Goal: Task Accomplishment & Management: Manage account settings

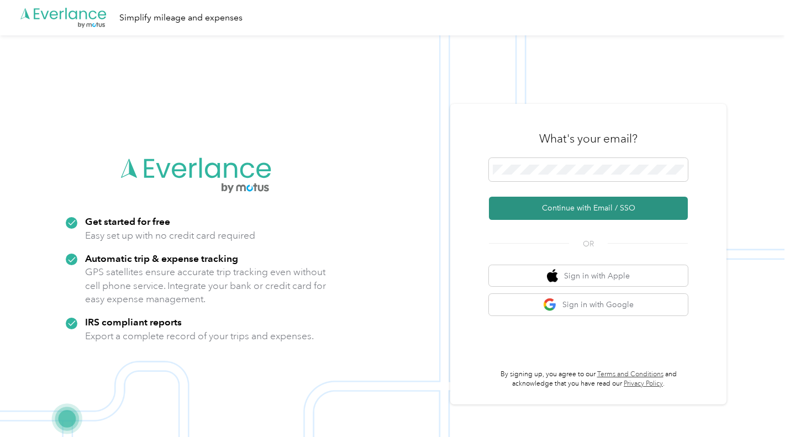
click at [604, 203] on button "Continue with Email / SSO" at bounding box center [588, 208] width 199 height 23
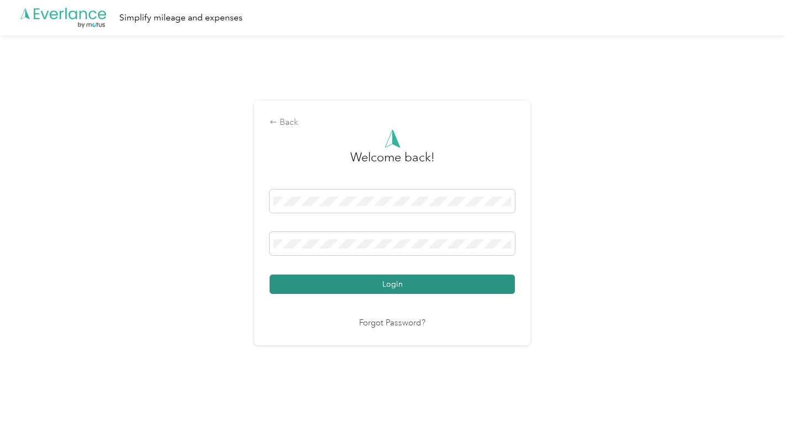
click at [333, 287] on button "Login" at bounding box center [392, 284] width 245 height 19
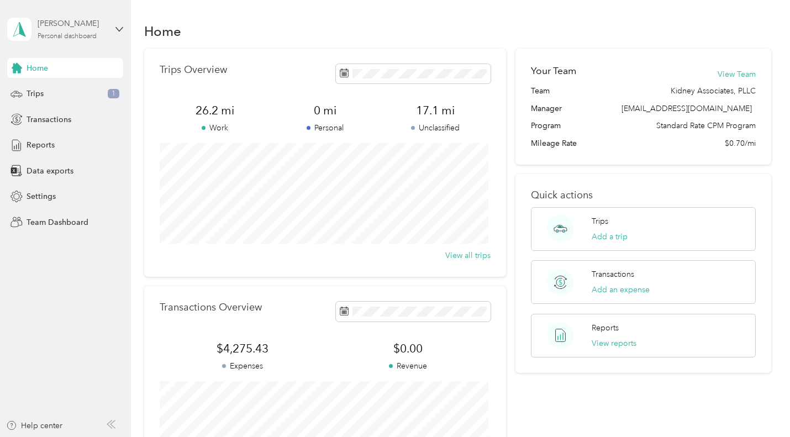
click at [63, 38] on div "Personal dashboard" at bounding box center [67, 36] width 59 height 7
click at [50, 91] on div "Team dashboard" at bounding box center [46, 85] width 59 height 12
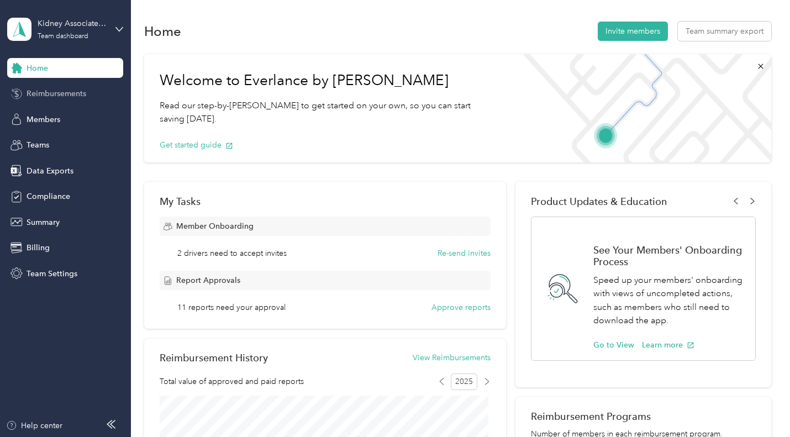
click at [56, 94] on span "Reimbursements" at bounding box center [57, 94] width 60 height 12
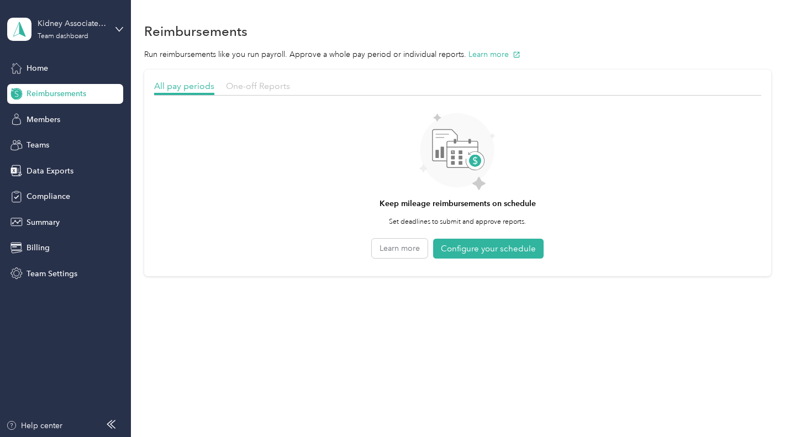
click at [257, 89] on span "One-off Reports" at bounding box center [258, 86] width 64 height 10
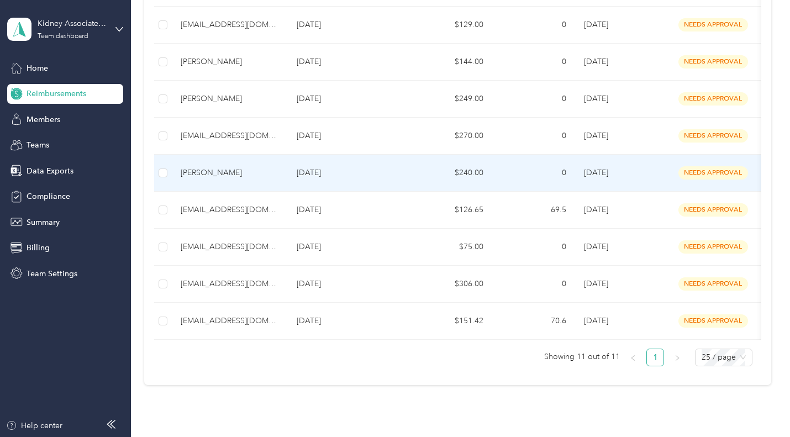
scroll to position [276, 0]
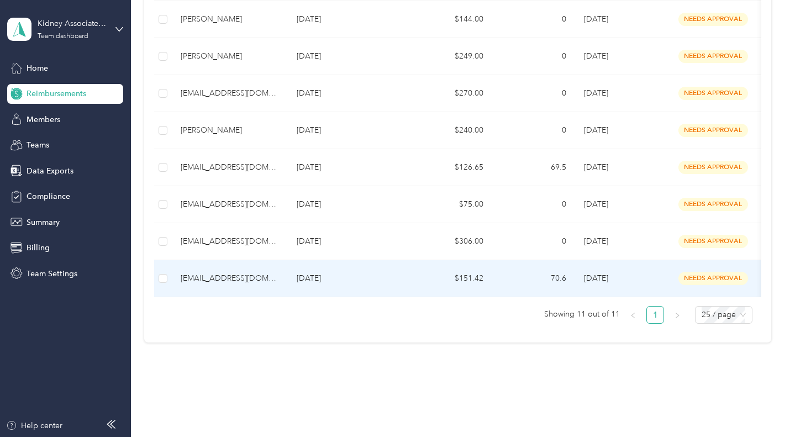
click at [222, 281] on div "[EMAIL_ADDRESS][DOMAIN_NAME]" at bounding box center [230, 278] width 98 height 12
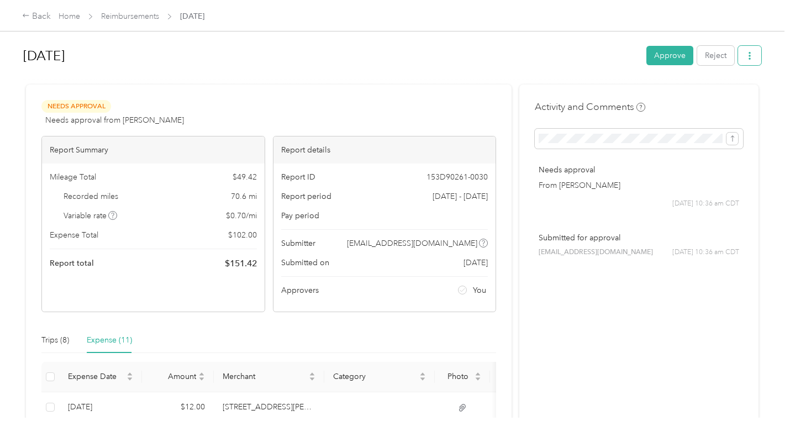
click at [752, 56] on button "button" at bounding box center [749, 55] width 23 height 19
click at [712, 97] on span "Download" at bounding box center [715, 96] width 36 height 12
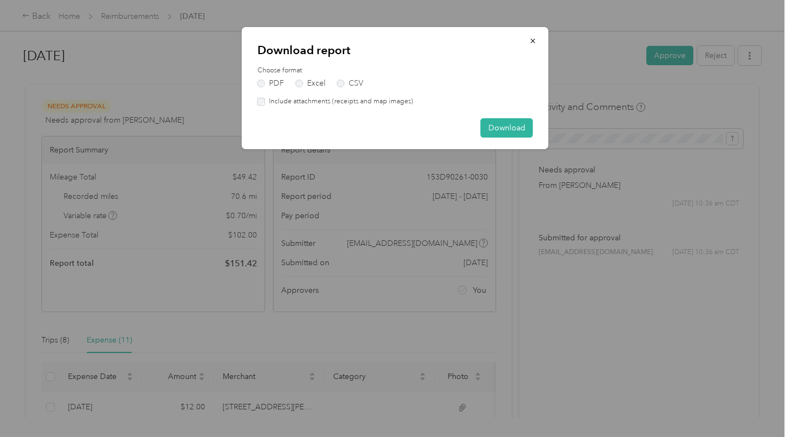
click at [297, 100] on label "Include attachments (receipts and map images)" at bounding box center [339, 102] width 148 height 10
click at [492, 123] on button "Download" at bounding box center [507, 127] width 52 height 19
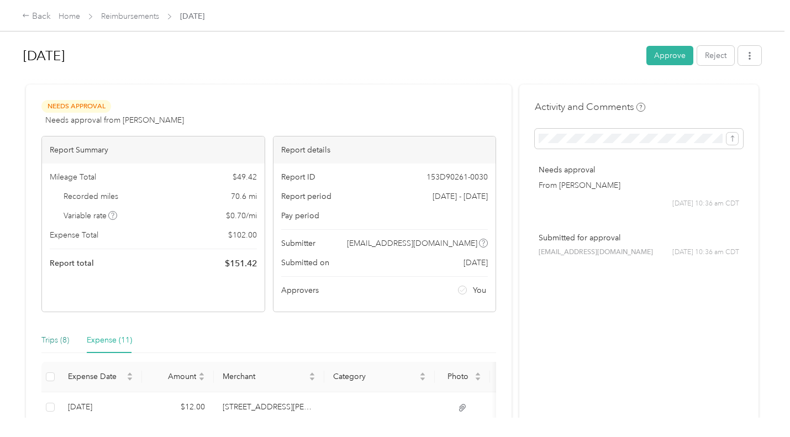
click at [57, 341] on div "Trips (8)" at bounding box center [55, 340] width 28 height 12
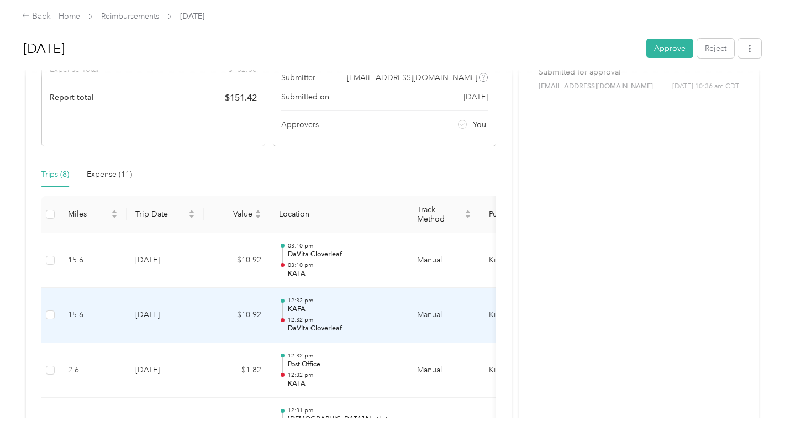
scroll to position [55, 0]
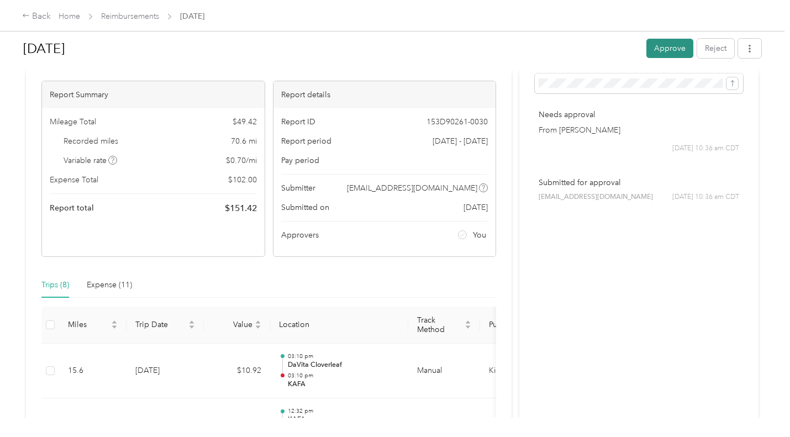
click at [666, 48] on button "Approve" at bounding box center [669, 48] width 47 height 19
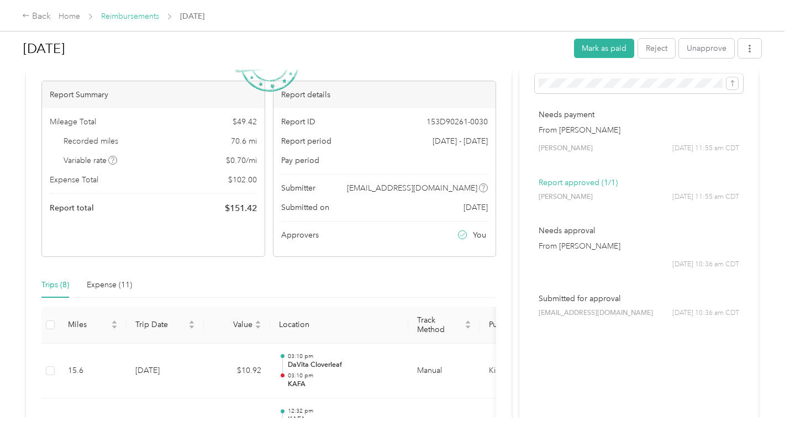
click at [151, 17] on link "Reimbursements" at bounding box center [130, 16] width 58 height 9
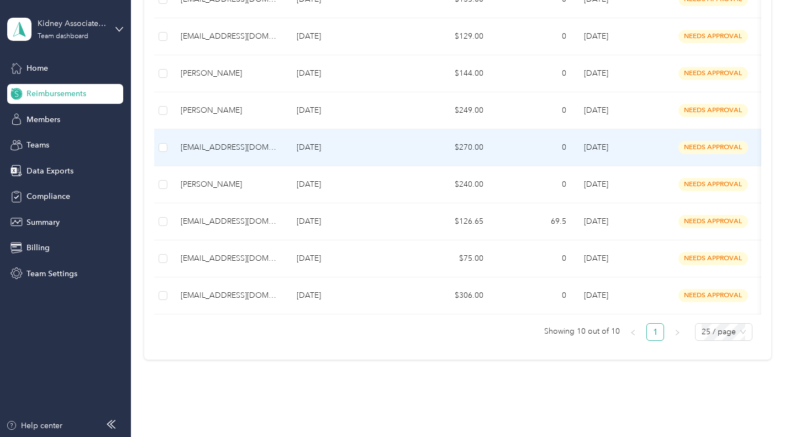
scroll to position [267, 0]
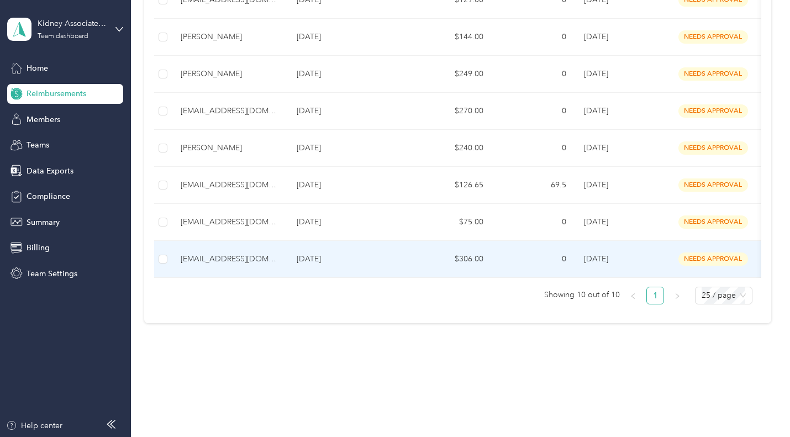
click at [240, 253] on div "[EMAIL_ADDRESS][DOMAIN_NAME]" at bounding box center [230, 259] width 98 height 12
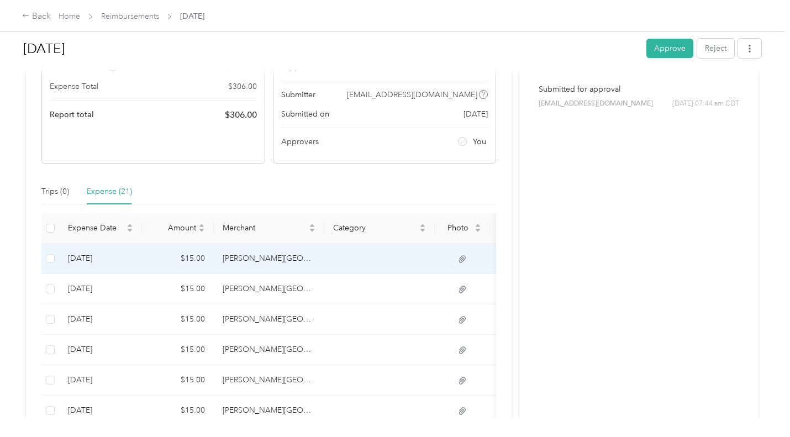
scroll to position [95, 0]
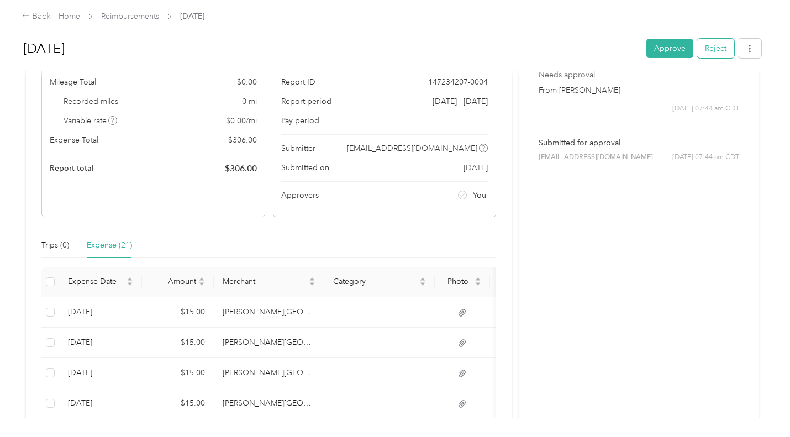
click at [720, 49] on button "Reject" at bounding box center [715, 48] width 37 height 19
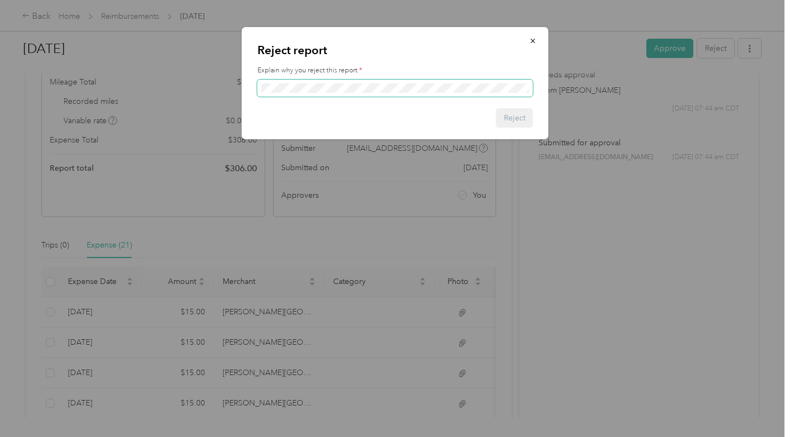
click at [398, 82] on span at bounding box center [395, 89] width 276 height 18
click at [338, 95] on span at bounding box center [395, 89] width 276 height 18
click at [326, 81] on div "Explain why you reject this report *" at bounding box center [395, 81] width 276 height 31
click at [524, 118] on button "Reject" at bounding box center [514, 117] width 37 height 19
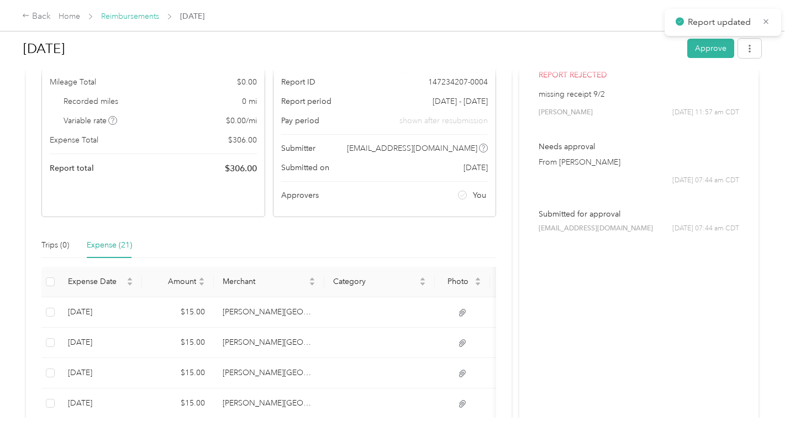
click at [120, 16] on link "Reimbursements" at bounding box center [130, 16] width 58 height 9
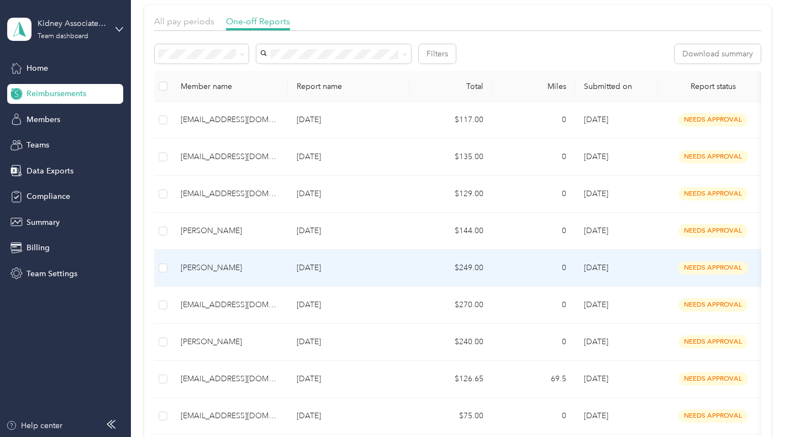
scroll to position [230, 0]
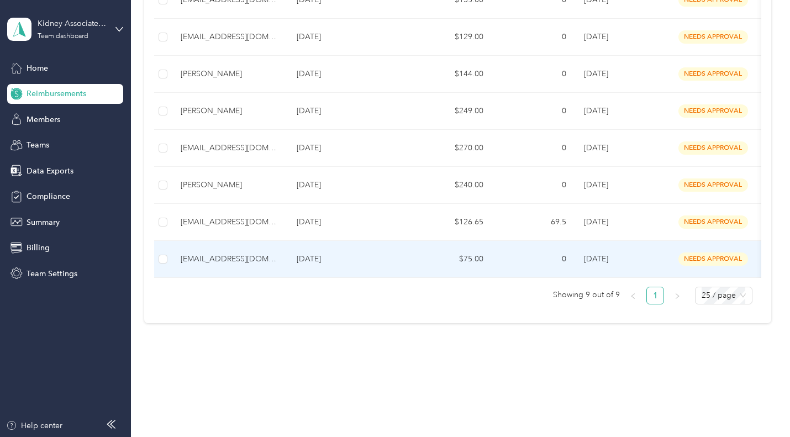
click at [220, 253] on div "[EMAIL_ADDRESS][DOMAIN_NAME]" at bounding box center [230, 259] width 98 height 12
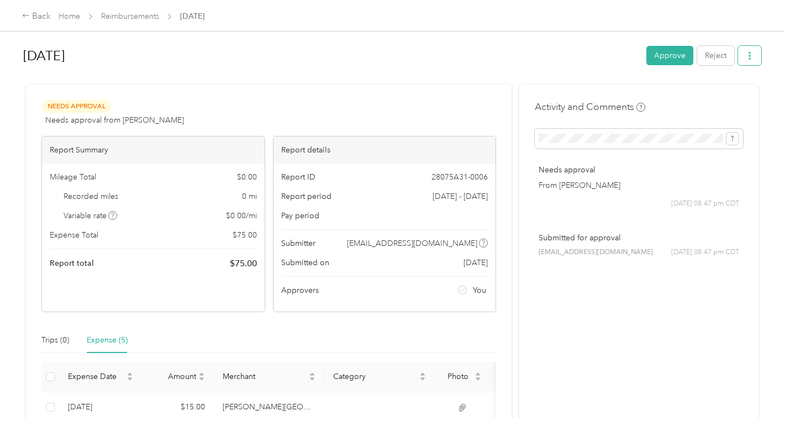
click at [753, 57] on button "button" at bounding box center [749, 55] width 23 height 19
click at [734, 97] on div "Download" at bounding box center [719, 96] width 66 height 12
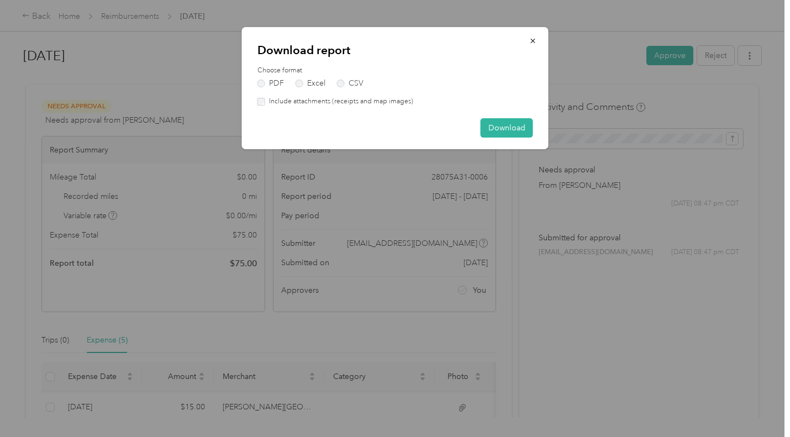
click at [333, 100] on label "Include attachments (receipts and map images)" at bounding box center [339, 102] width 148 height 10
click at [521, 125] on button "Download" at bounding box center [507, 127] width 52 height 19
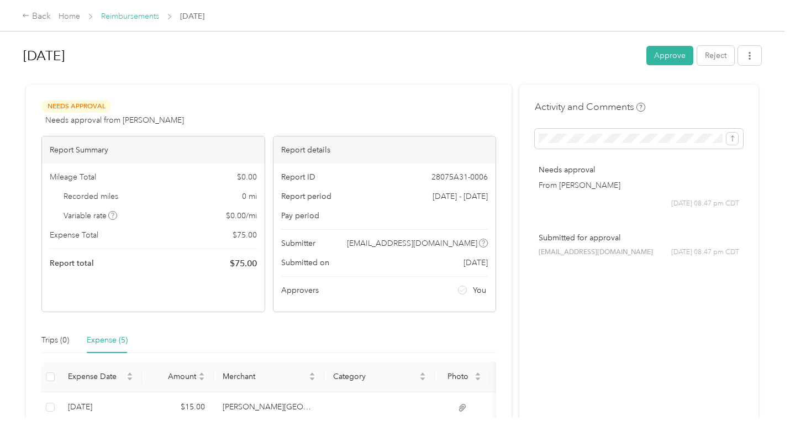
click at [143, 18] on link "Reimbursements" at bounding box center [130, 16] width 58 height 9
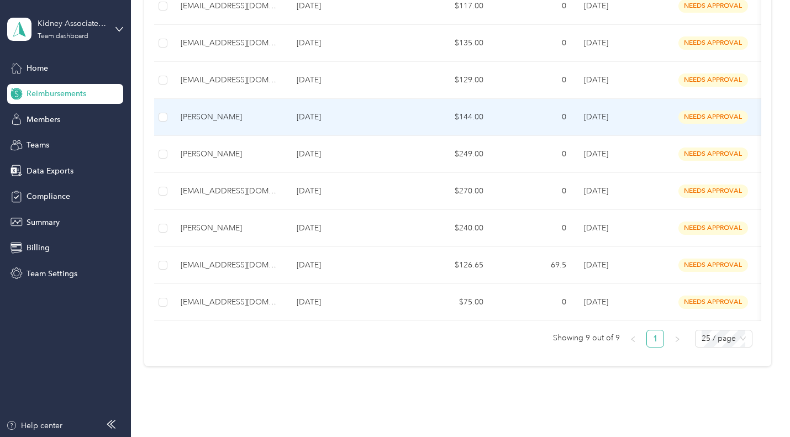
scroll to position [230, 0]
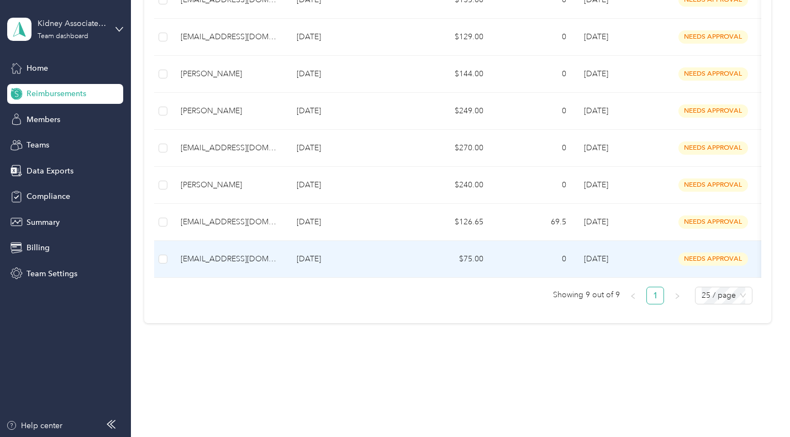
click at [198, 253] on div "[EMAIL_ADDRESS][DOMAIN_NAME]" at bounding box center [230, 259] width 98 height 12
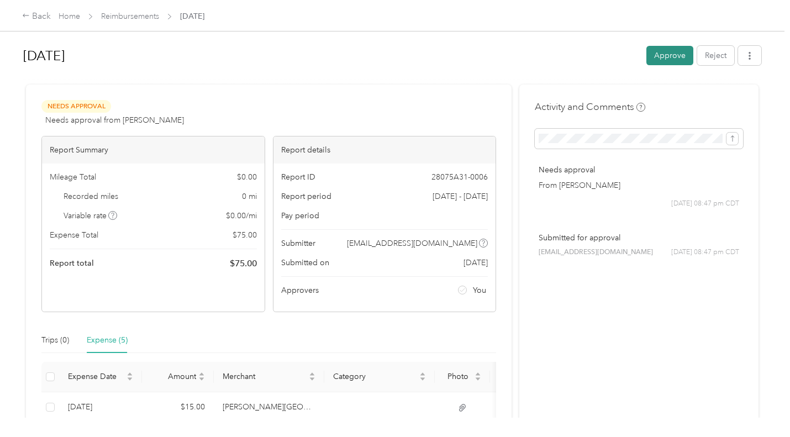
click at [665, 54] on button "Approve" at bounding box center [669, 55] width 47 height 19
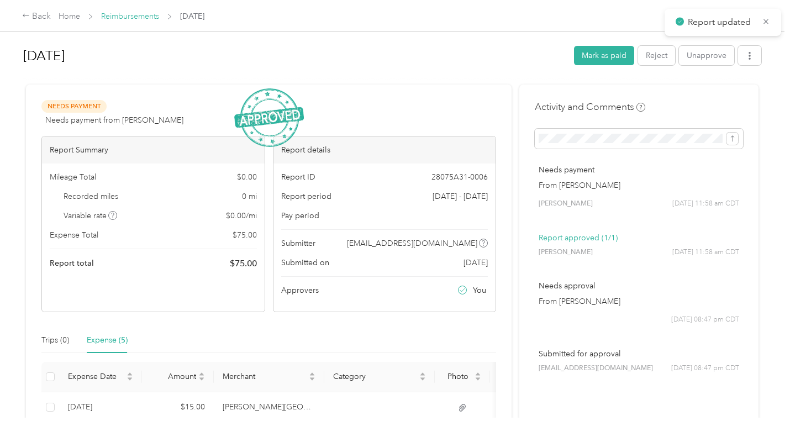
click at [133, 19] on link "Reimbursements" at bounding box center [130, 16] width 58 height 9
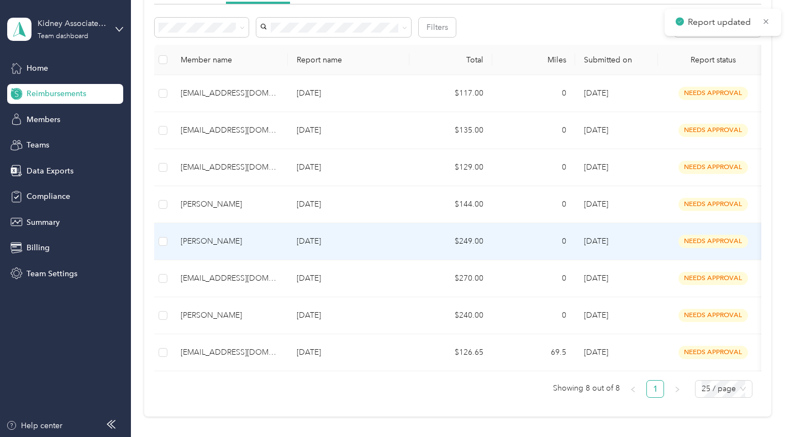
scroll to position [110, 0]
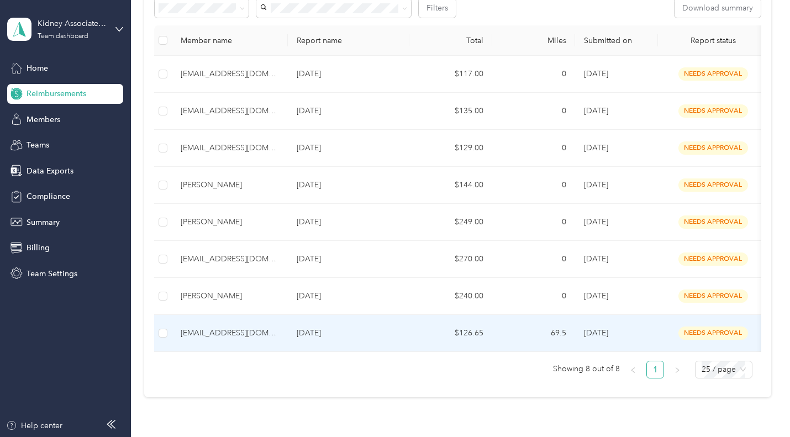
click at [220, 335] on div "[EMAIL_ADDRESS][DOMAIN_NAME]" at bounding box center [230, 333] width 98 height 12
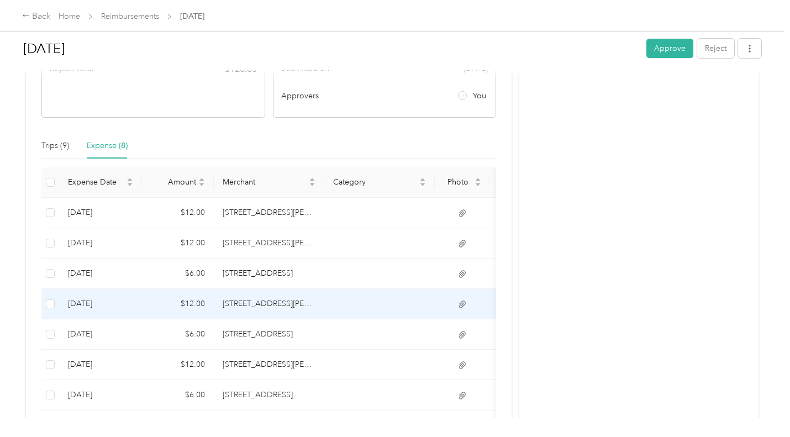
scroll to position [308, 0]
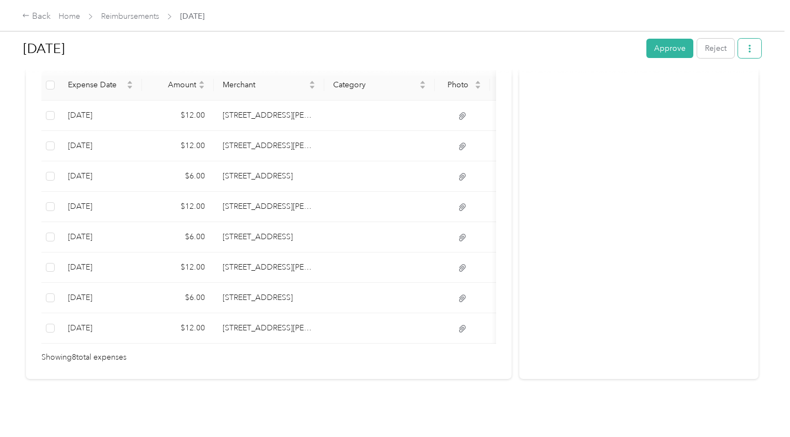
click at [754, 55] on button "button" at bounding box center [749, 48] width 23 height 19
click at [729, 87] on span "Download" at bounding box center [715, 89] width 36 height 12
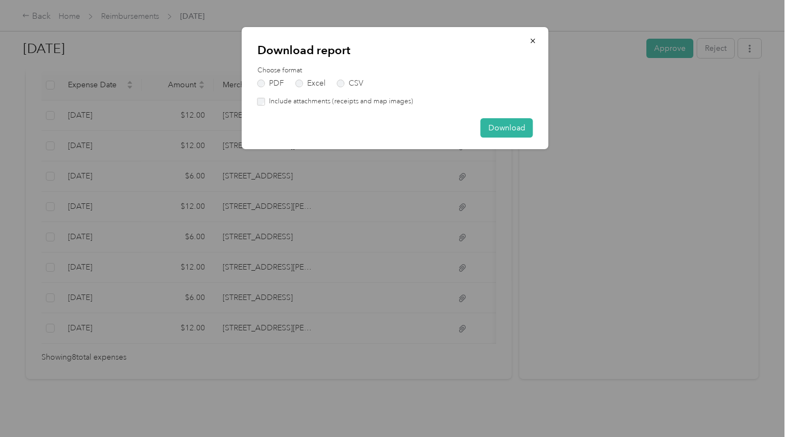
drag, startPoint x: 290, startPoint y: 106, endPoint x: 297, endPoint y: 107, distance: 6.7
click at [291, 106] on label "Include attachments (receipts and map images)" at bounding box center [339, 102] width 148 height 10
click at [496, 133] on button "Download" at bounding box center [507, 127] width 52 height 19
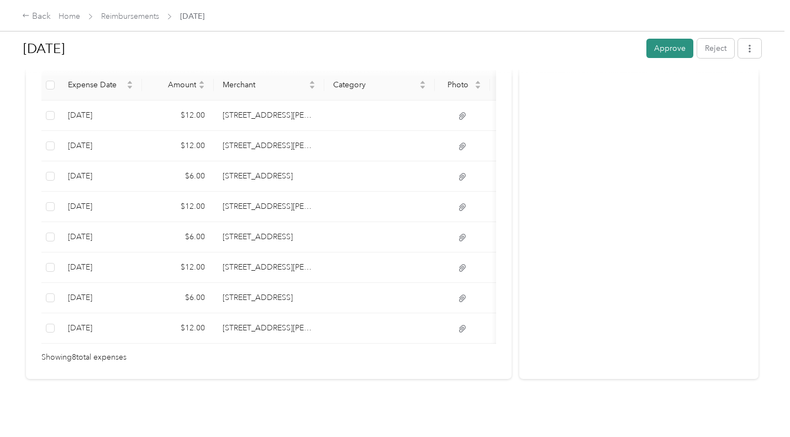
click at [671, 45] on button "Approve" at bounding box center [669, 48] width 47 height 19
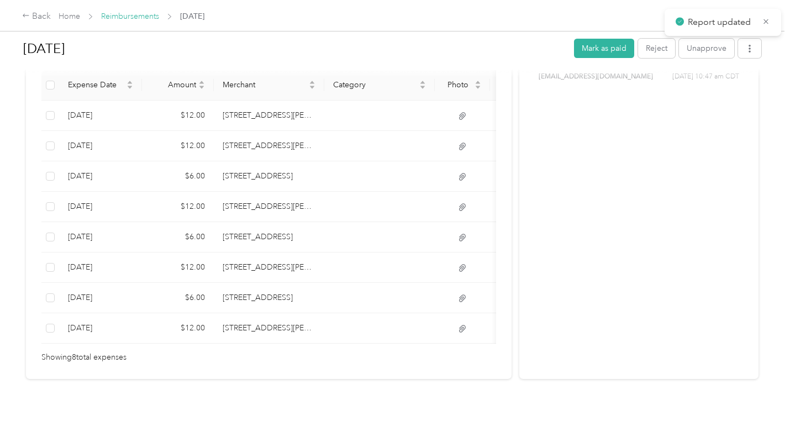
click at [143, 14] on link "Reimbursements" at bounding box center [130, 16] width 58 height 9
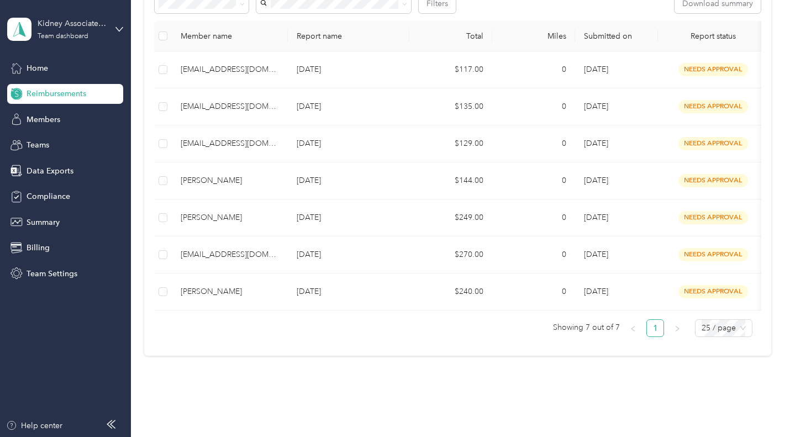
scroll to position [156, 0]
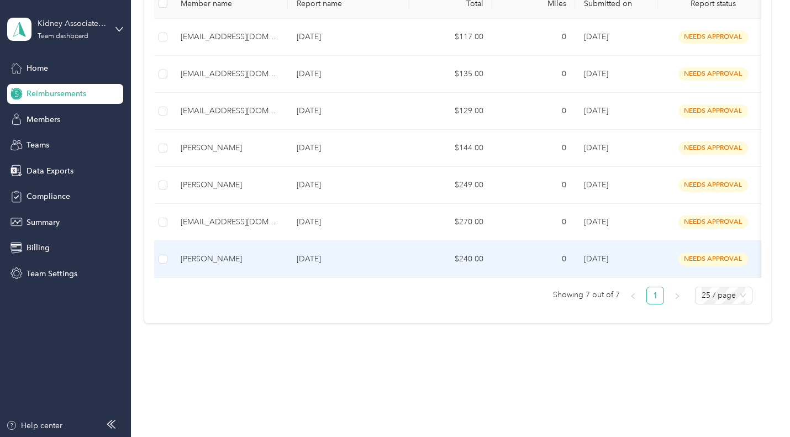
click at [215, 253] on div "[PERSON_NAME]" at bounding box center [230, 259] width 98 height 12
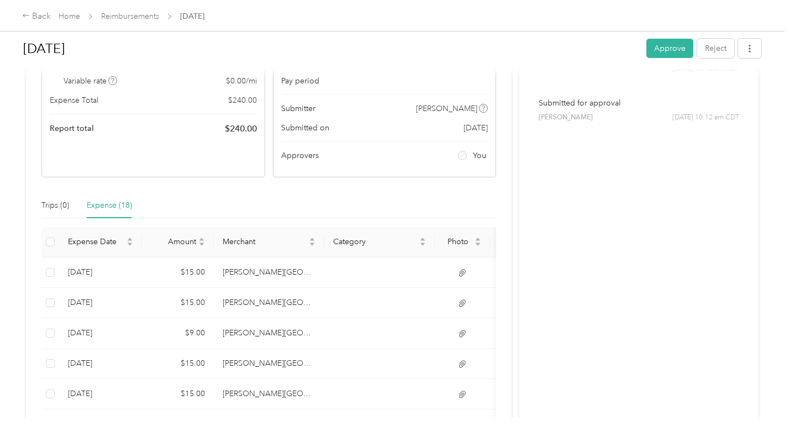
scroll to position [114, 0]
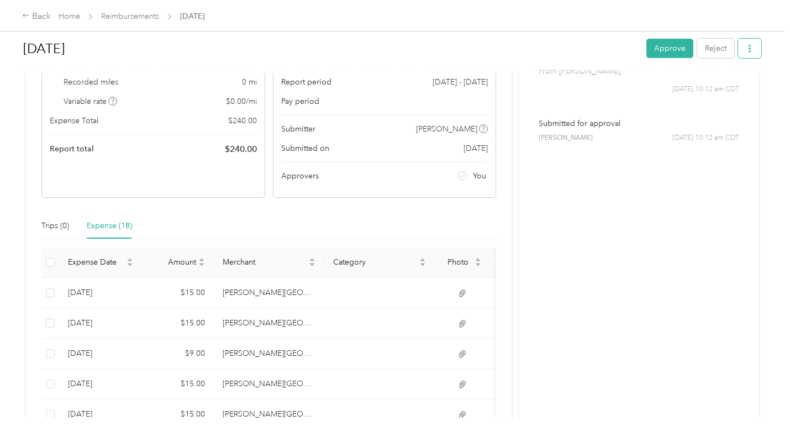
click at [742, 51] on button "button" at bounding box center [749, 48] width 23 height 19
click at [701, 89] on span "Download" at bounding box center [715, 89] width 36 height 12
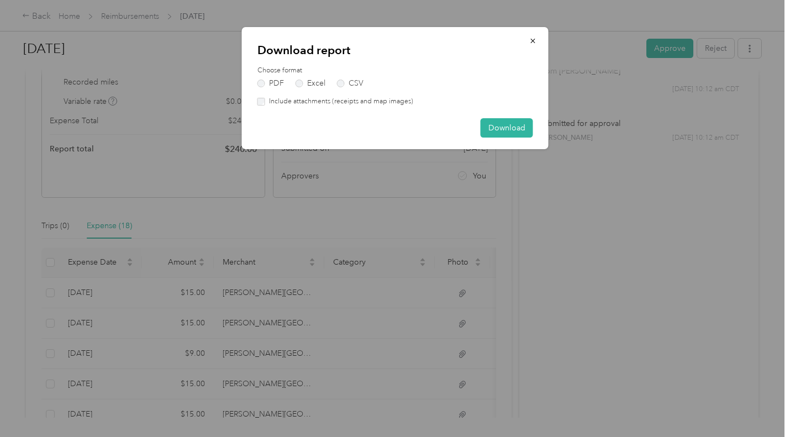
click at [347, 103] on label "Include attachments (receipts and map images)" at bounding box center [339, 102] width 148 height 10
click at [500, 133] on button "Download" at bounding box center [507, 127] width 52 height 19
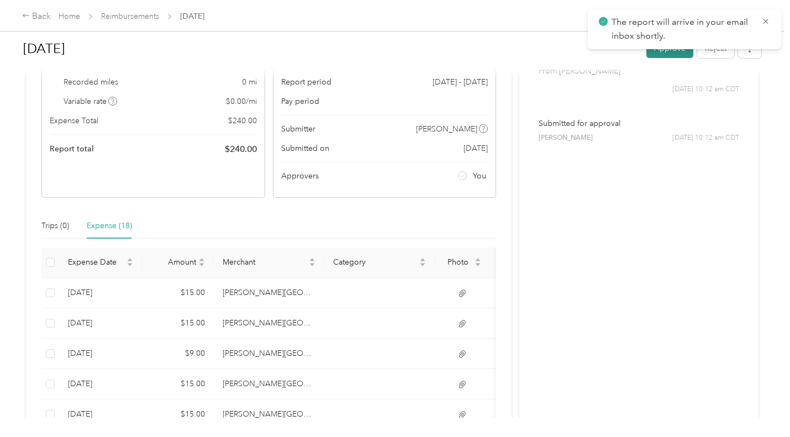
click at [659, 52] on button "Approve" at bounding box center [669, 48] width 47 height 19
click at [147, 13] on link "Reimbursements" at bounding box center [130, 16] width 58 height 9
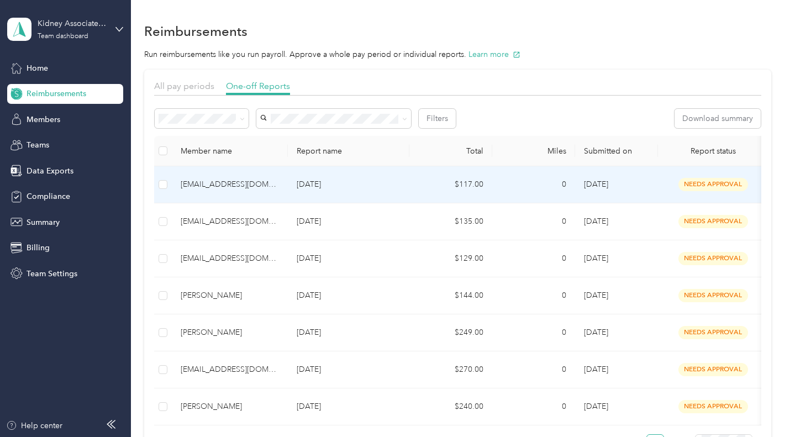
scroll to position [110, 0]
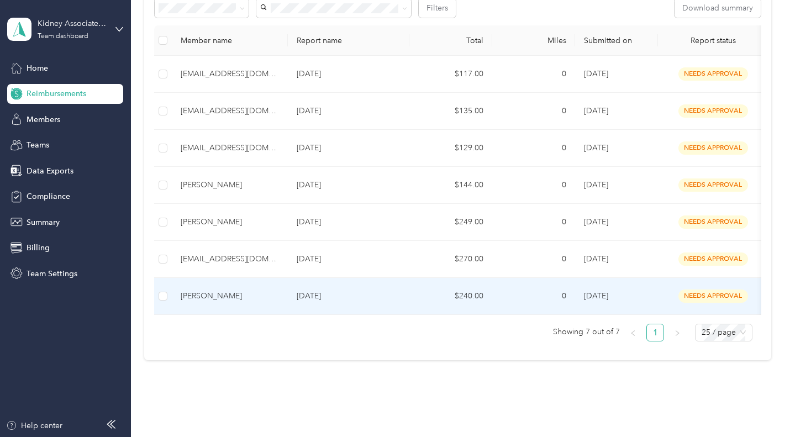
click at [207, 301] on div "[PERSON_NAME]" at bounding box center [230, 296] width 98 height 12
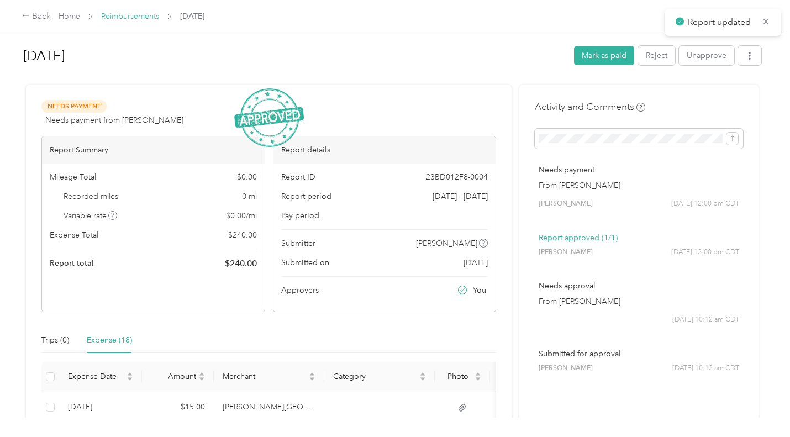
click at [140, 18] on link "Reimbursements" at bounding box center [130, 16] width 58 height 9
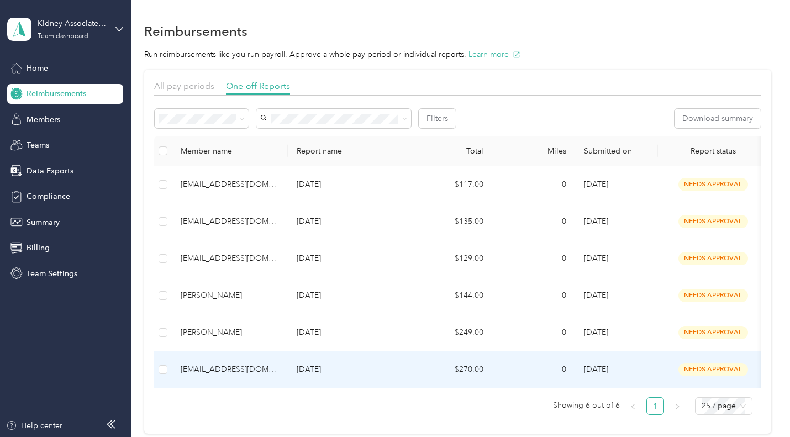
click at [219, 369] on div "[EMAIL_ADDRESS][DOMAIN_NAME]" at bounding box center [230, 369] width 98 height 12
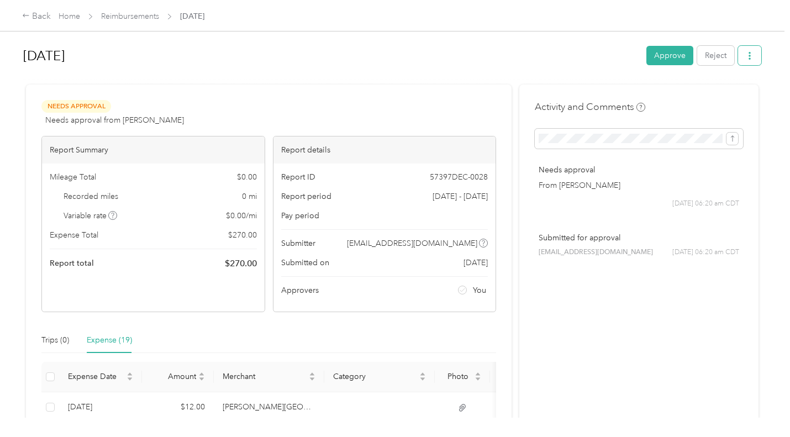
click at [747, 60] on span "button" at bounding box center [750, 55] width 8 height 9
click at [725, 94] on span "Download" at bounding box center [715, 96] width 36 height 12
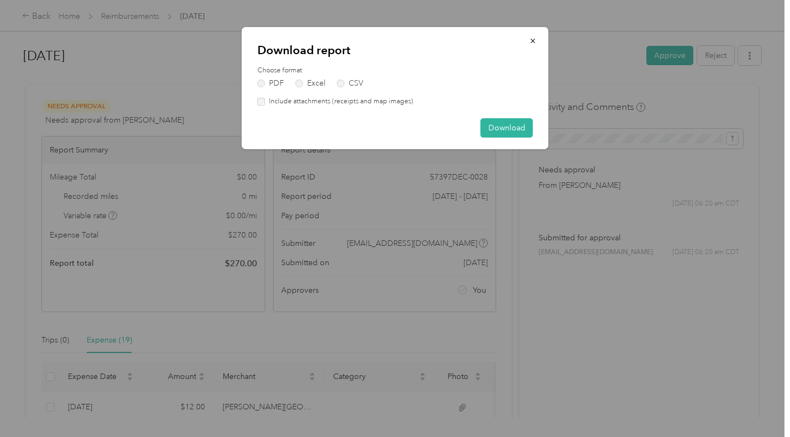
click at [362, 99] on label "Include attachments (receipts and map images)" at bounding box center [339, 102] width 148 height 10
drag, startPoint x: 498, startPoint y: 127, endPoint x: 508, endPoint y: 122, distance: 11.4
click at [498, 127] on button "Download" at bounding box center [507, 127] width 52 height 19
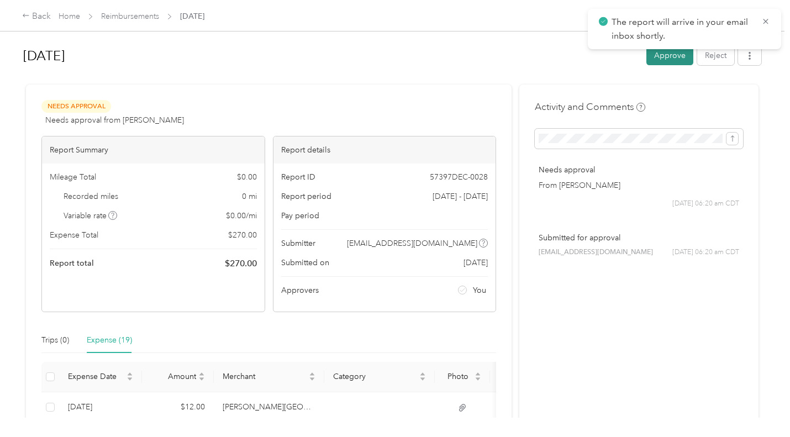
click at [662, 52] on button "Approve" at bounding box center [669, 55] width 47 height 19
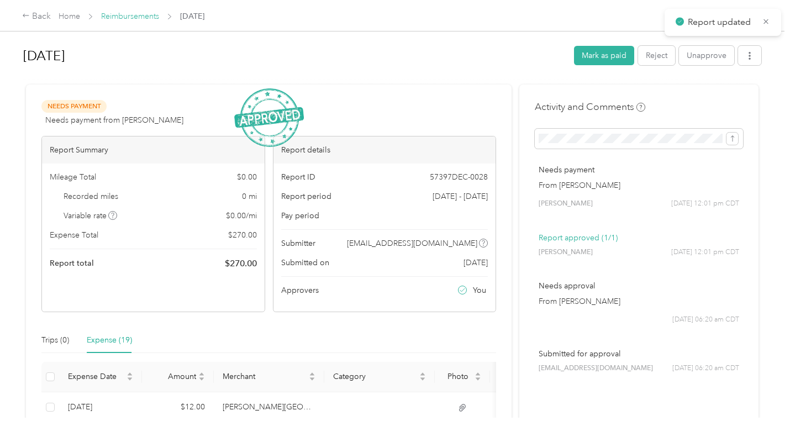
click at [143, 15] on link "Reimbursements" at bounding box center [130, 16] width 58 height 9
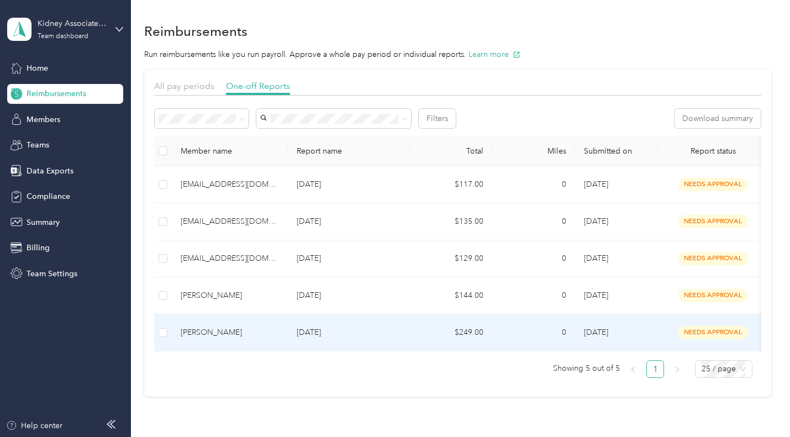
click at [226, 336] on div "[PERSON_NAME]" at bounding box center [230, 332] width 98 height 12
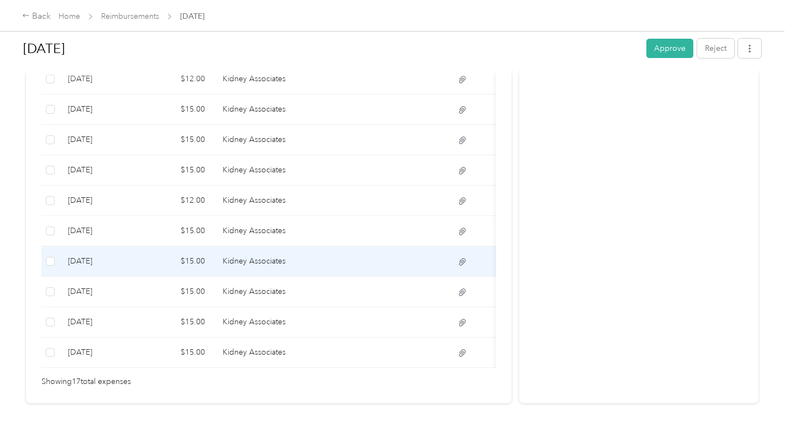
scroll to position [581, 0]
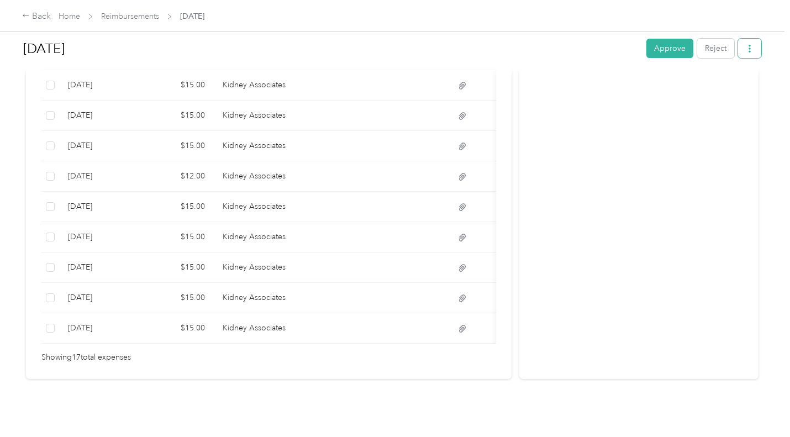
click at [752, 56] on button "button" at bounding box center [749, 48] width 23 height 19
click at [706, 86] on span "Download" at bounding box center [715, 89] width 36 height 12
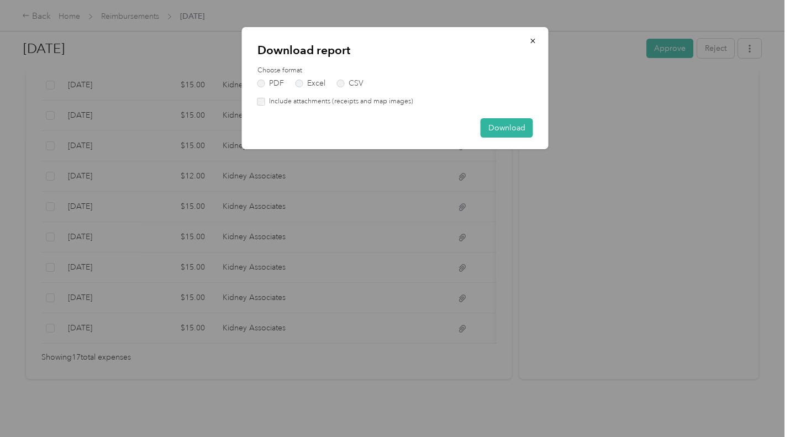
drag, startPoint x: 277, startPoint y: 101, endPoint x: 306, endPoint y: 103, distance: 29.3
click at [278, 102] on label "Include attachments (receipts and map images)" at bounding box center [339, 102] width 148 height 10
click at [504, 126] on button "Download" at bounding box center [507, 127] width 52 height 19
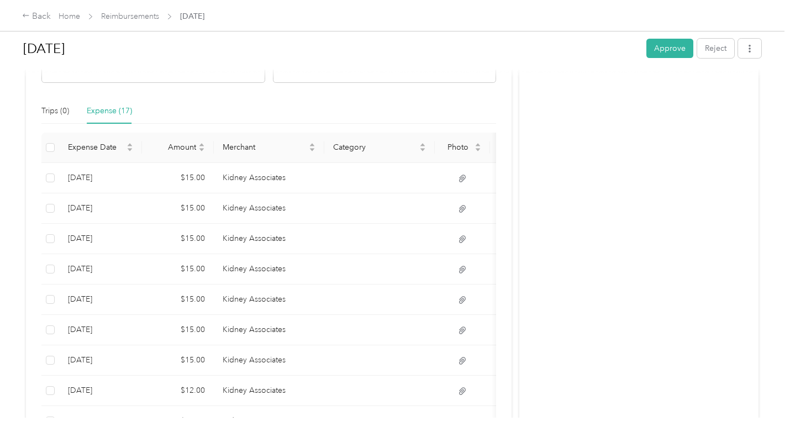
scroll to position [194, 0]
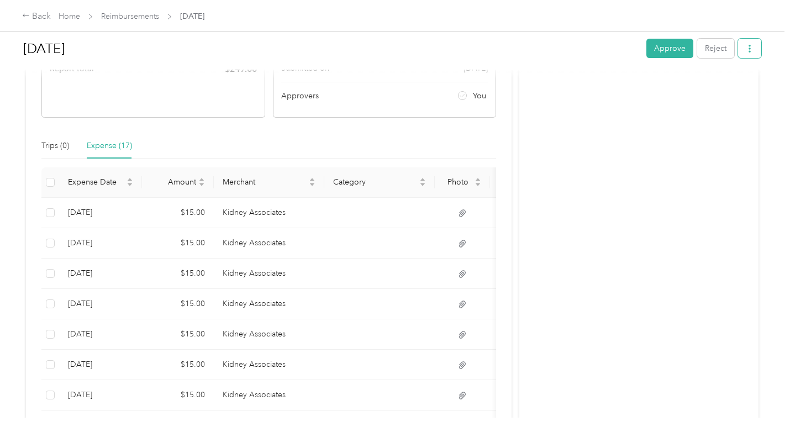
click at [751, 51] on button "button" at bounding box center [749, 48] width 23 height 19
click at [707, 89] on span "Download" at bounding box center [715, 89] width 36 height 12
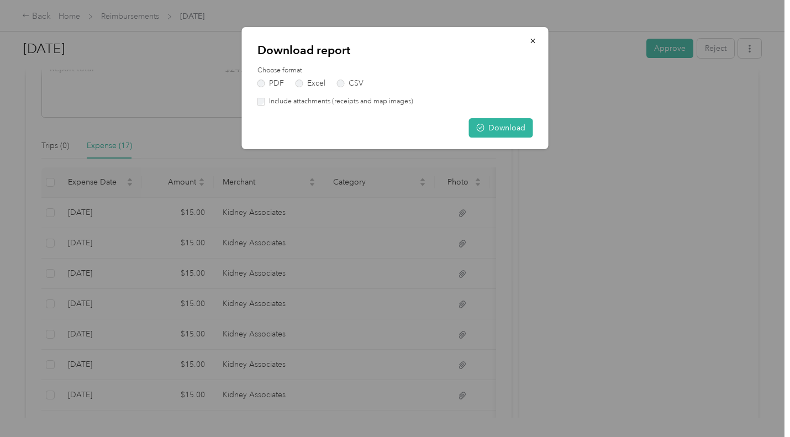
click at [319, 104] on label "Include attachments (receipts and map images)" at bounding box center [339, 102] width 148 height 10
click at [497, 129] on button "Download" at bounding box center [501, 127] width 64 height 19
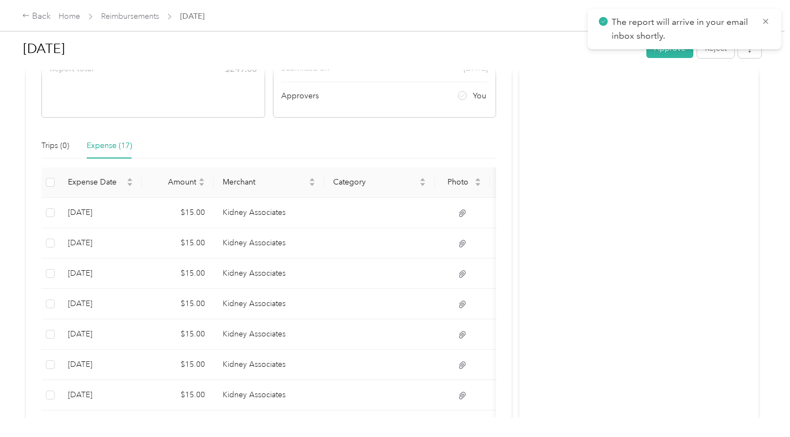
drag, startPoint x: 663, startPoint y: 54, endPoint x: 628, endPoint y: 65, distance: 36.7
click at [662, 55] on button "Approve" at bounding box center [669, 48] width 47 height 19
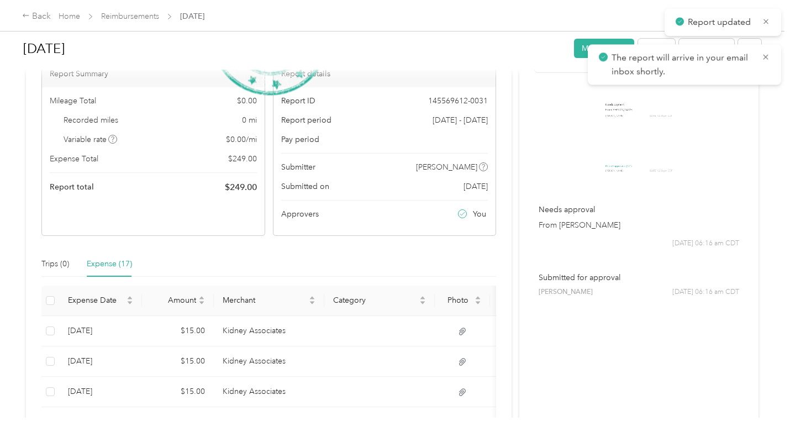
scroll to position [0, 0]
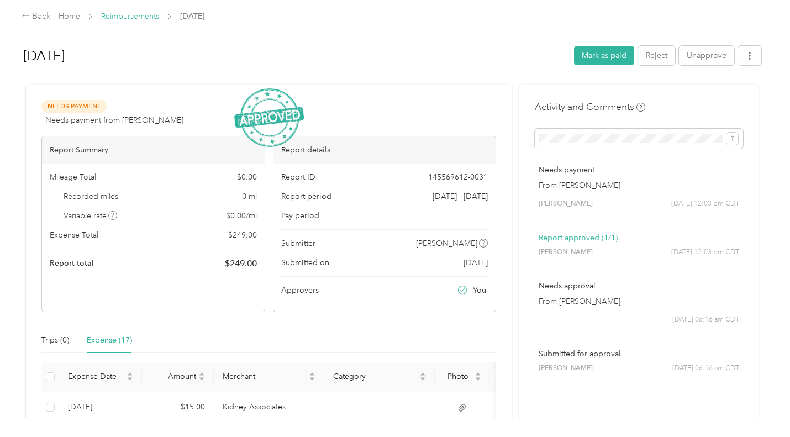
click at [122, 17] on link "Reimbursements" at bounding box center [130, 16] width 58 height 9
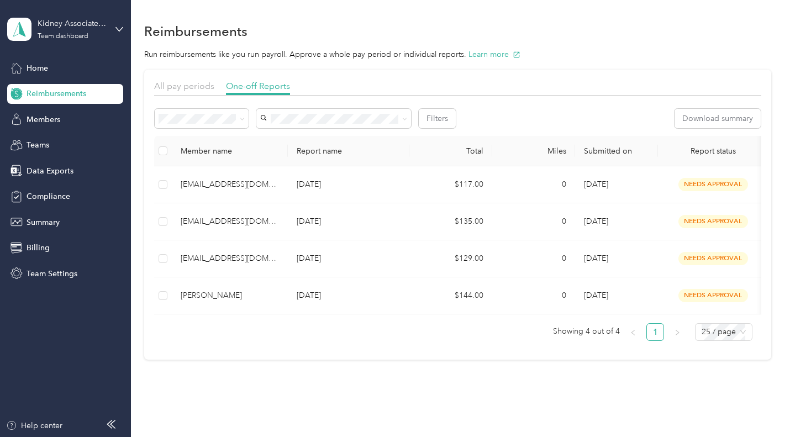
click at [469, 341] on ul "Showing 4 out of 4 1 25 / page" at bounding box center [453, 332] width 598 height 18
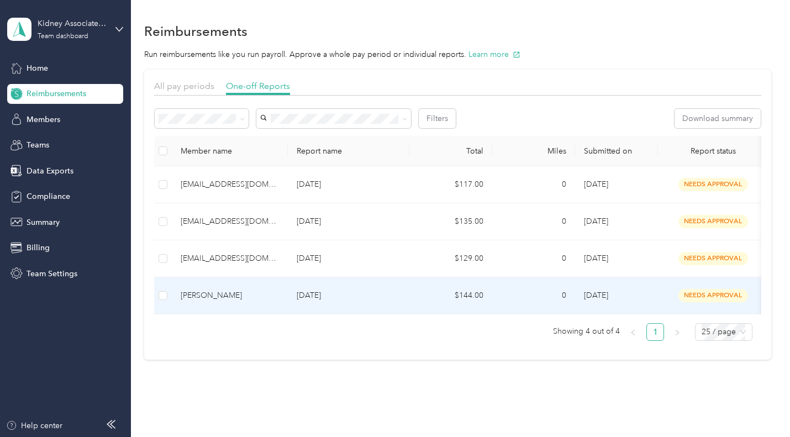
click at [460, 298] on td "$144.00" at bounding box center [450, 295] width 83 height 37
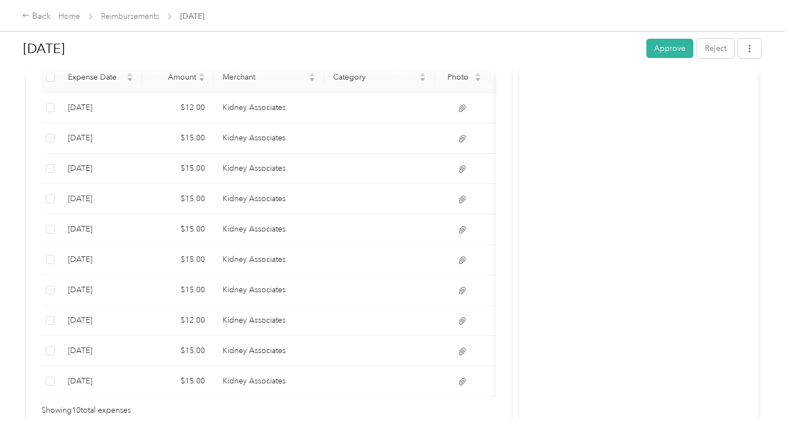
scroll to position [258, 0]
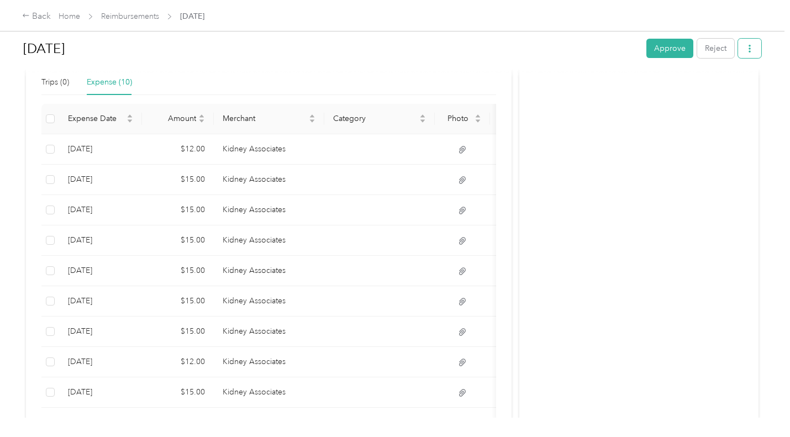
click at [749, 44] on span "button" at bounding box center [750, 48] width 8 height 9
click at [714, 89] on span "Download" at bounding box center [715, 89] width 36 height 12
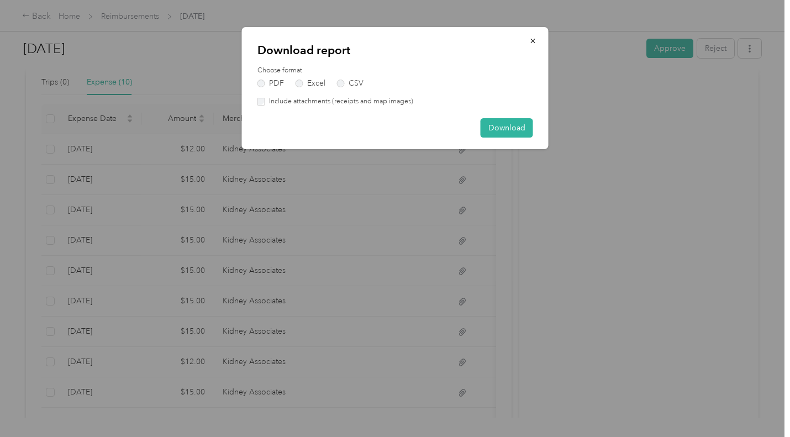
click at [326, 100] on label "Include attachments (receipts and map images)" at bounding box center [339, 102] width 148 height 10
click at [513, 129] on button "Download" at bounding box center [507, 127] width 52 height 19
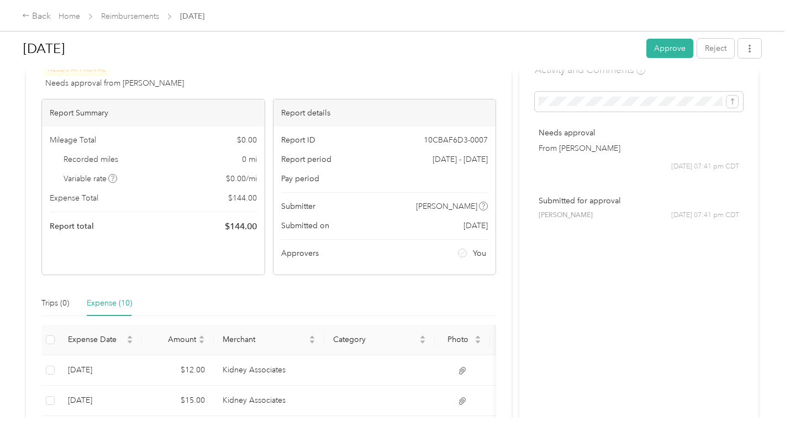
scroll to position [0, 0]
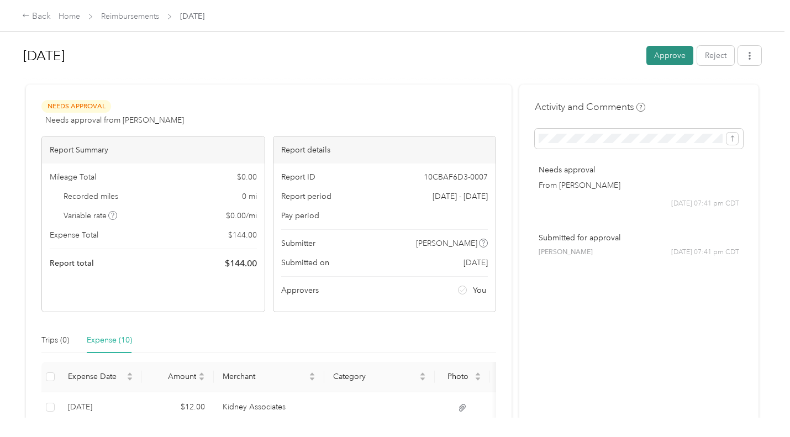
click at [665, 54] on button "Approve" at bounding box center [669, 55] width 47 height 19
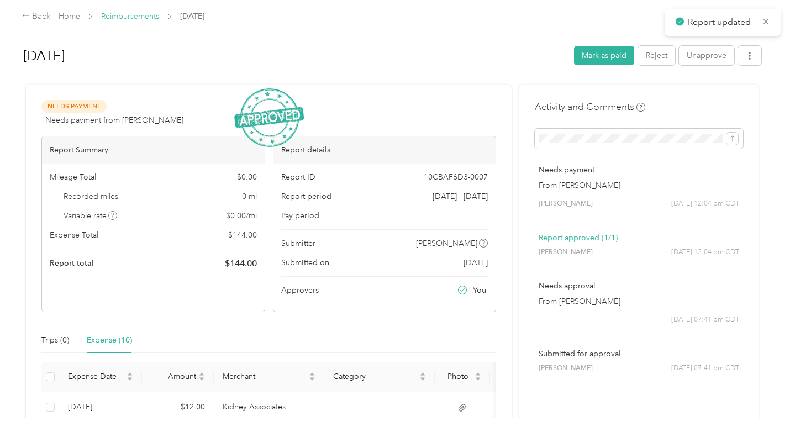
click at [146, 16] on link "Reimbursements" at bounding box center [130, 16] width 58 height 9
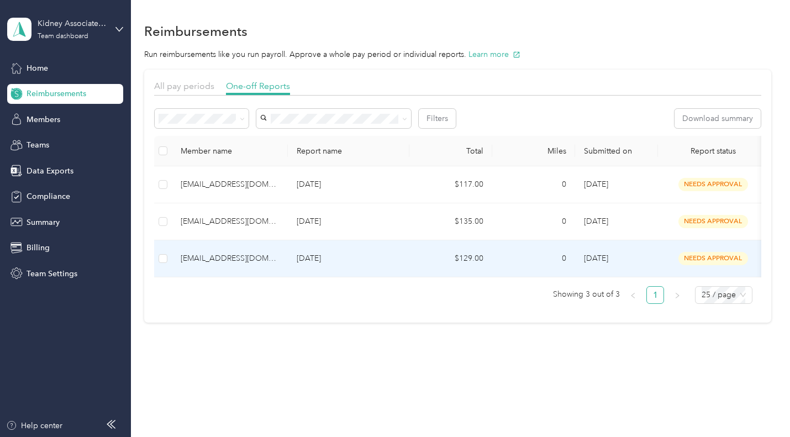
click at [237, 257] on div "[EMAIL_ADDRESS][DOMAIN_NAME]" at bounding box center [230, 258] width 98 height 12
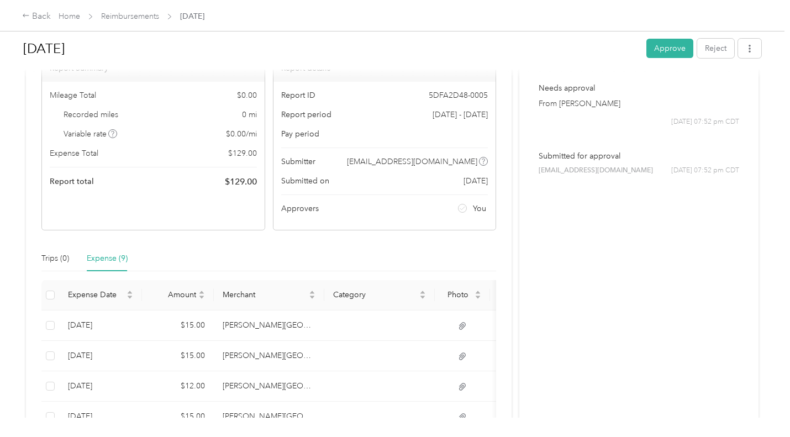
scroll to position [7, 0]
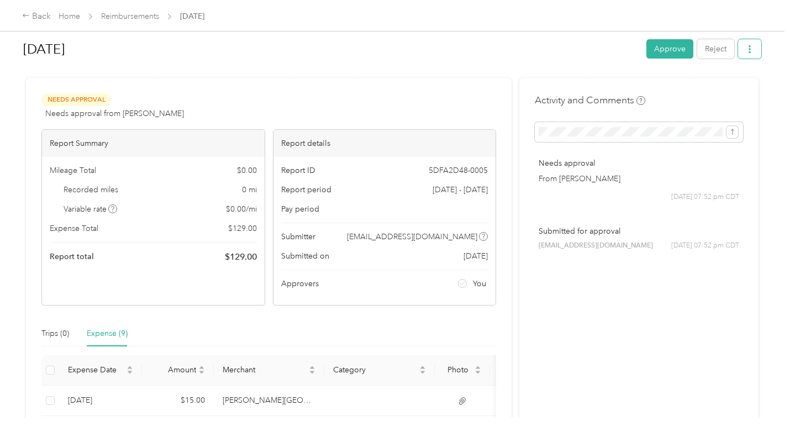
drag, startPoint x: 750, startPoint y: 51, endPoint x: 743, endPoint y: 52, distance: 6.7
click at [749, 52] on icon "button" at bounding box center [750, 49] width 8 height 8
click at [705, 91] on span "Download" at bounding box center [715, 89] width 36 height 12
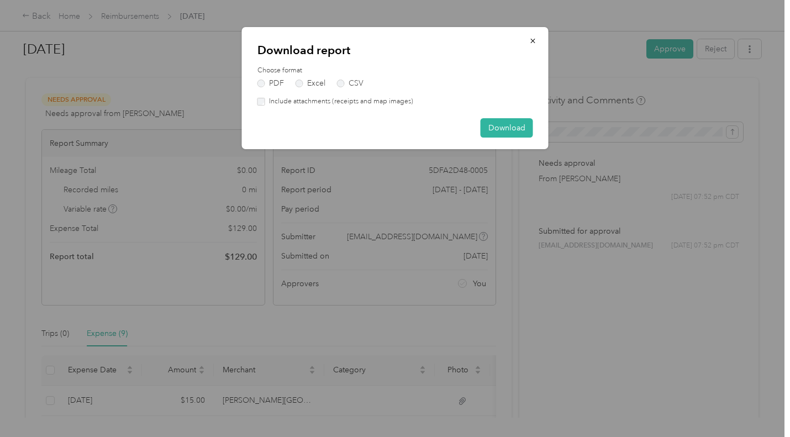
click at [303, 106] on label "Include attachments (receipts and map images)" at bounding box center [339, 102] width 148 height 10
click at [506, 130] on button "Download" at bounding box center [507, 127] width 52 height 19
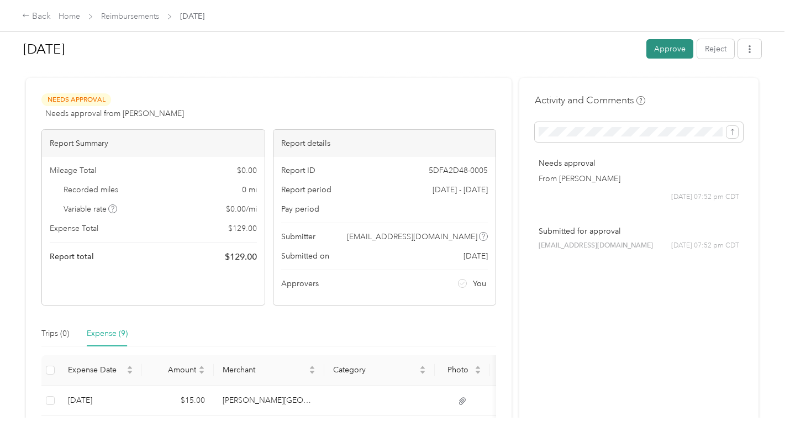
click at [674, 49] on button "Approve" at bounding box center [669, 48] width 47 height 19
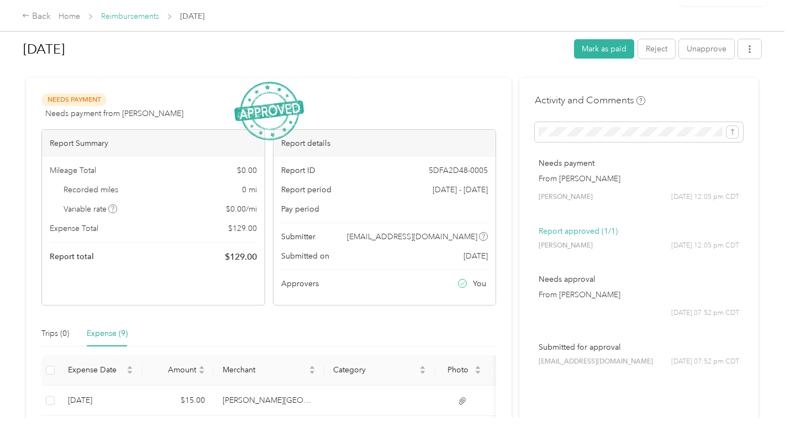
click at [129, 18] on link "Reimbursements" at bounding box center [130, 16] width 58 height 9
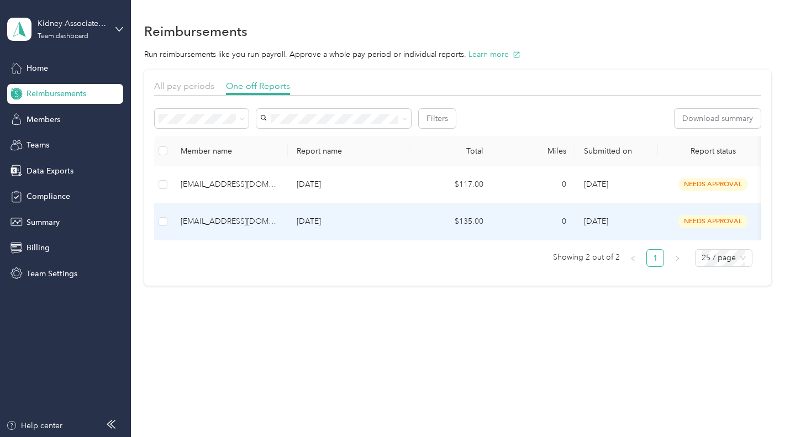
click at [241, 223] on div "[EMAIL_ADDRESS][DOMAIN_NAME]" at bounding box center [230, 221] width 98 height 12
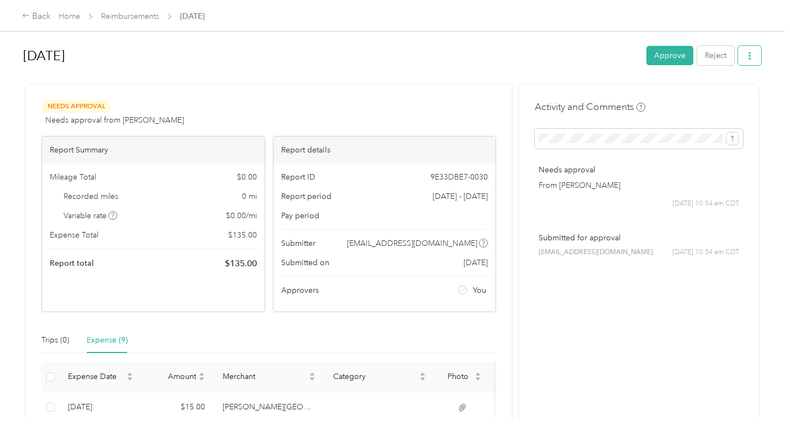
click at [748, 57] on icon "button" at bounding box center [750, 56] width 8 height 8
click at [713, 96] on span "Download" at bounding box center [715, 96] width 36 height 12
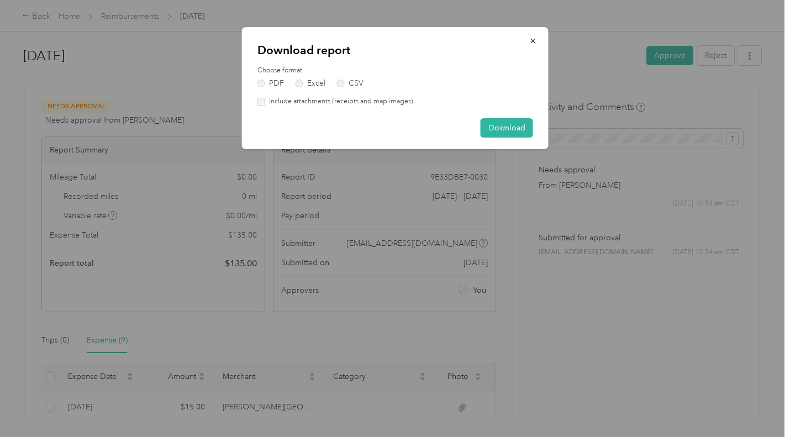
click at [377, 103] on label "Include attachments (receipts and map images)" at bounding box center [339, 102] width 148 height 10
click at [501, 130] on button "Download" at bounding box center [507, 127] width 52 height 19
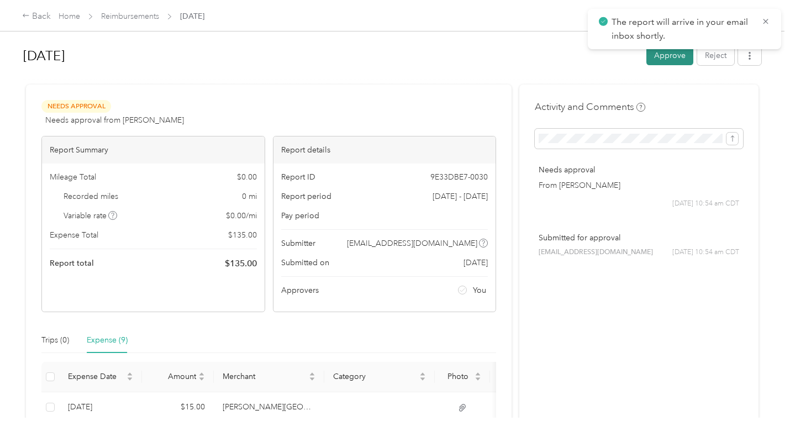
click at [674, 60] on button "Approve" at bounding box center [669, 55] width 47 height 19
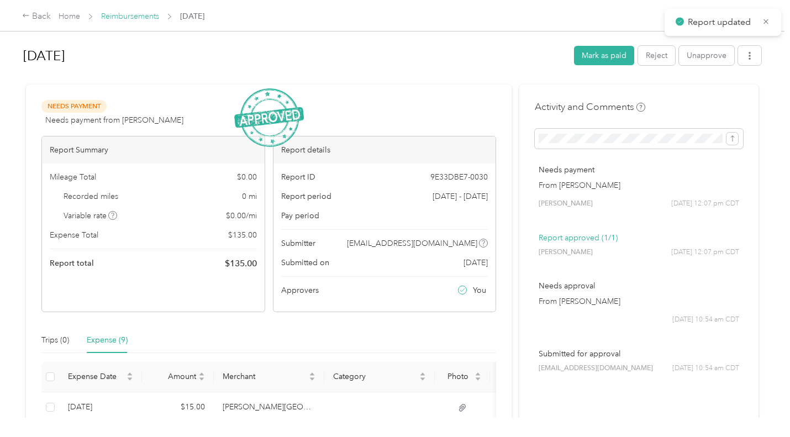
click at [128, 19] on link "Reimbursements" at bounding box center [130, 16] width 58 height 9
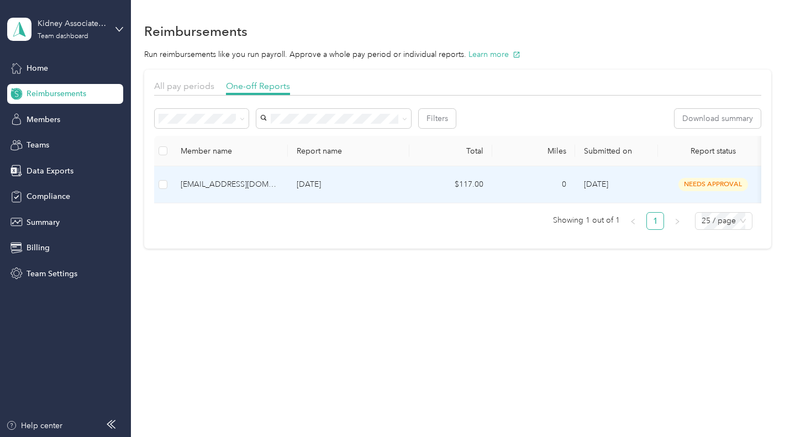
click at [216, 183] on div "[EMAIL_ADDRESS][DOMAIN_NAME]" at bounding box center [230, 184] width 98 height 12
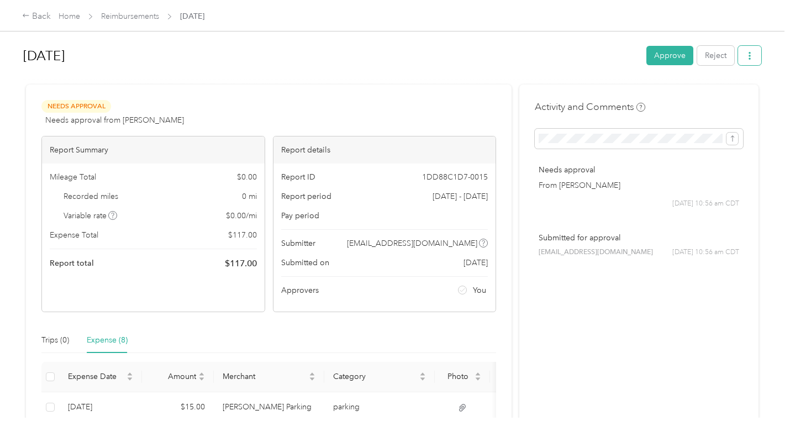
click at [746, 56] on icon "button" at bounding box center [750, 56] width 8 height 8
click at [725, 96] on span "Download" at bounding box center [715, 96] width 36 height 12
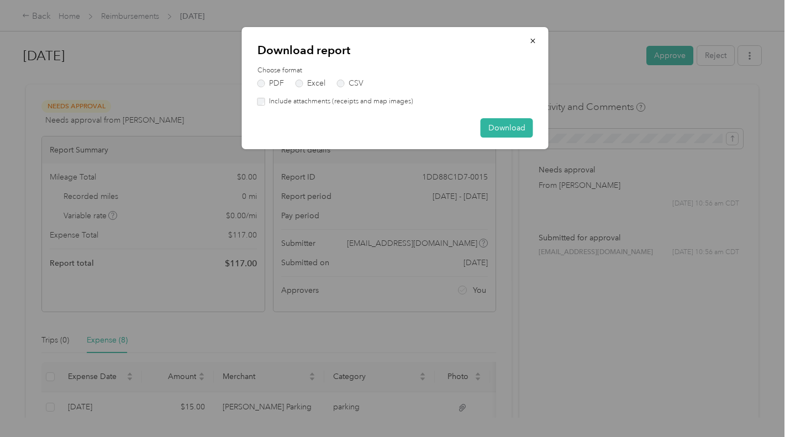
click at [380, 101] on label "Include attachments (receipts and map images)" at bounding box center [339, 102] width 148 height 10
click at [522, 123] on button "Download" at bounding box center [507, 127] width 52 height 19
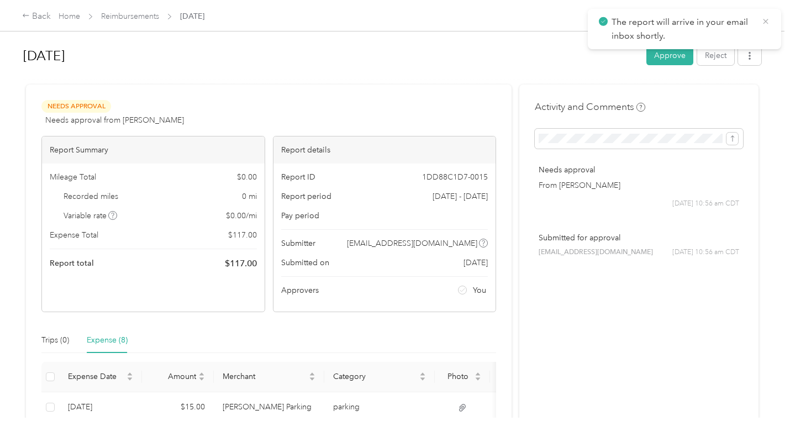
click at [762, 24] on icon at bounding box center [765, 22] width 9 height 10
click at [666, 54] on button "Approve" at bounding box center [669, 55] width 47 height 19
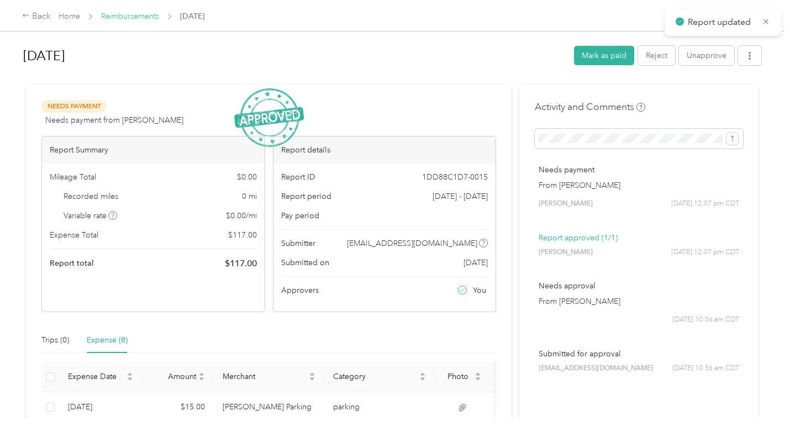
click at [125, 14] on link "Reimbursements" at bounding box center [130, 16] width 58 height 9
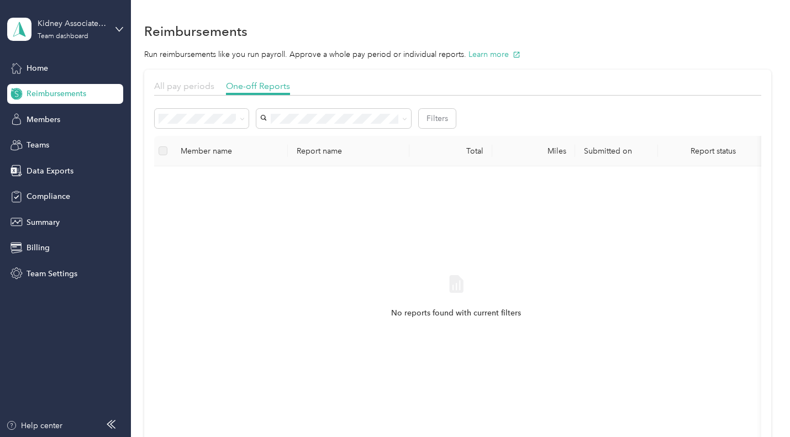
click at [199, 86] on span "All pay periods" at bounding box center [184, 86] width 60 height 10
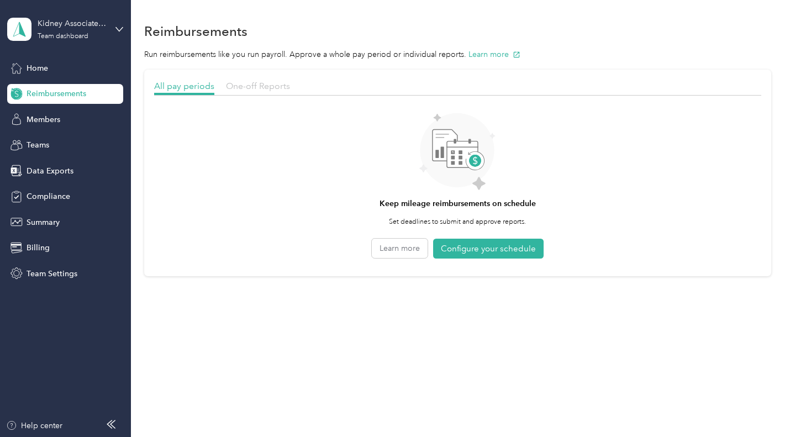
click at [244, 86] on span "One-off Reports" at bounding box center [258, 86] width 64 height 10
